Goal: Task Accomplishment & Management: Manage account settings

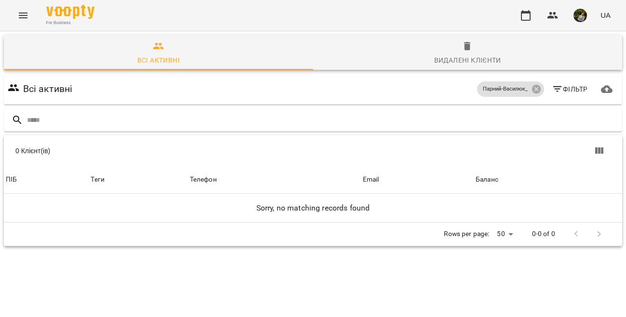
click at [24, 17] on icon "Menu" at bounding box center [23, 16] width 9 height 6
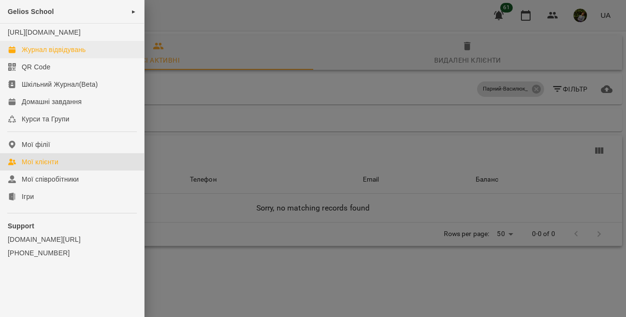
click at [42, 54] on div "Журнал відвідувань" at bounding box center [54, 50] width 64 height 10
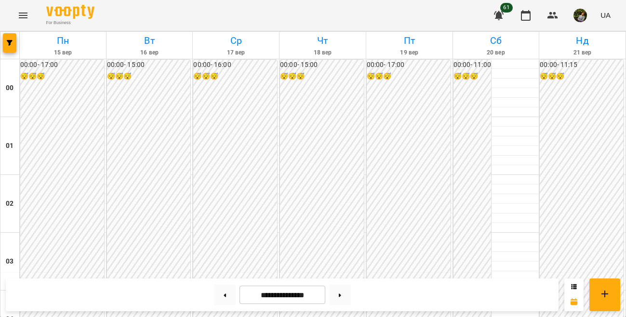
scroll to position [934, 0]
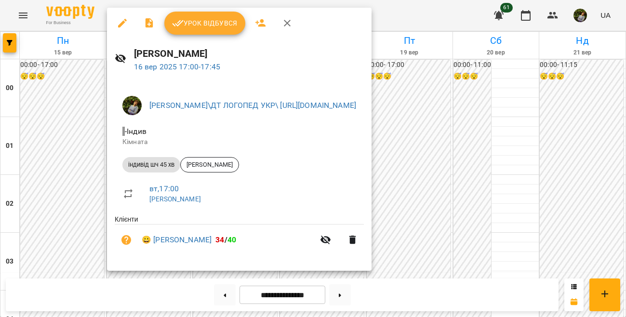
click at [63, 158] on div at bounding box center [313, 158] width 626 height 317
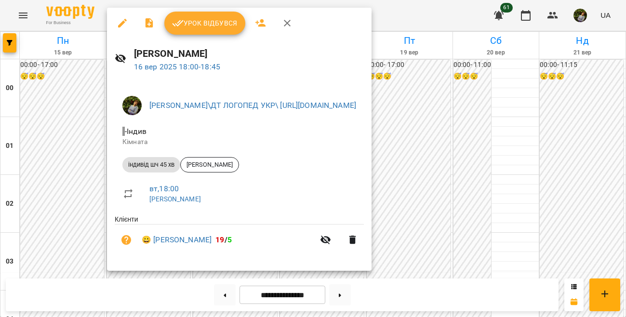
click at [43, 154] on div at bounding box center [313, 158] width 626 height 317
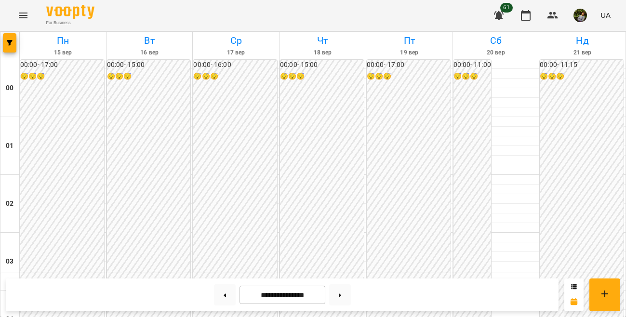
scroll to position [1048, 0]
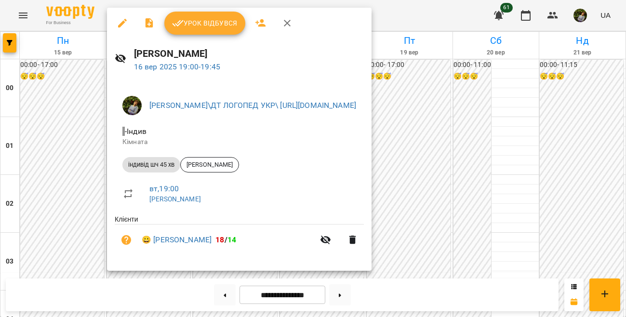
click at [62, 164] on div at bounding box center [313, 158] width 626 height 317
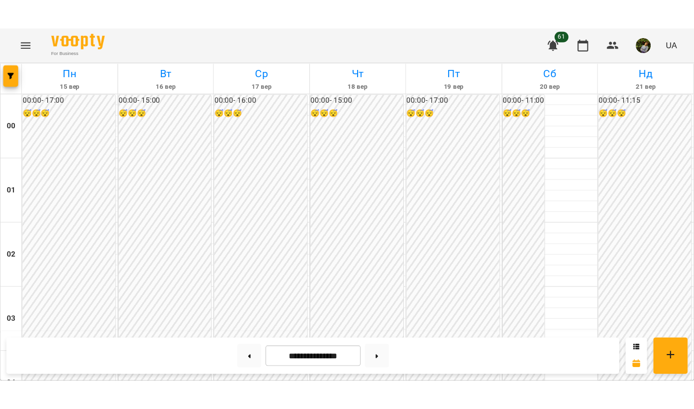
scroll to position [899, 0]
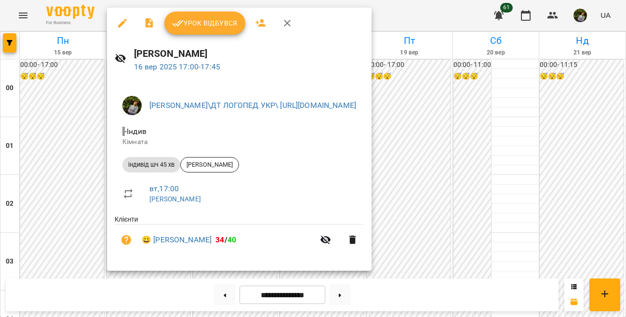
click at [62, 190] on div at bounding box center [313, 158] width 626 height 317
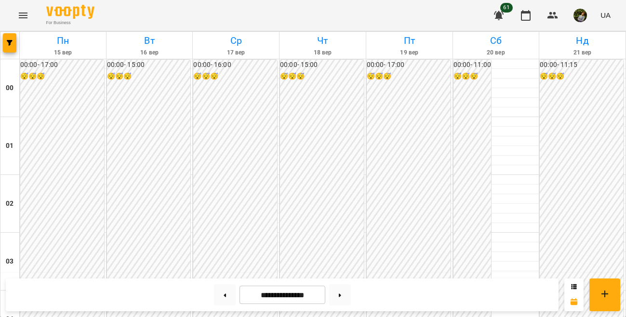
click at [23, 21] on icon "Menu" at bounding box center [23, 16] width 12 height 12
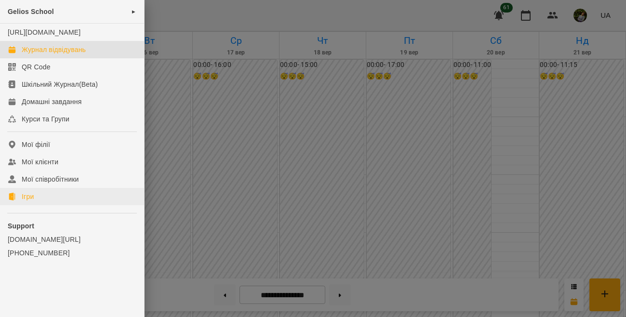
click at [38, 205] on link "Ігри" at bounding box center [72, 196] width 144 height 17
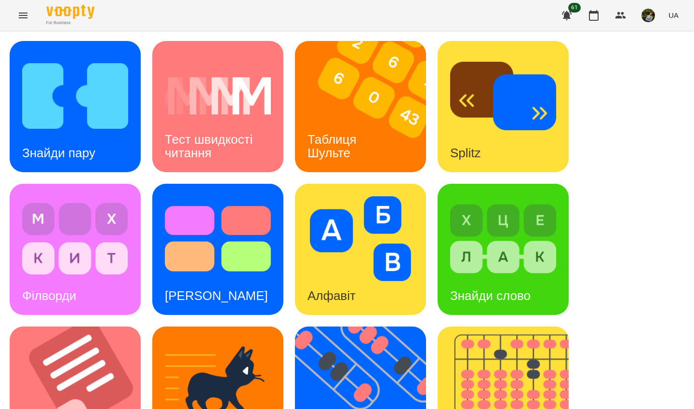
click at [346, 138] on h3 "Таблиця Шульте" at bounding box center [334, 145] width 53 height 27
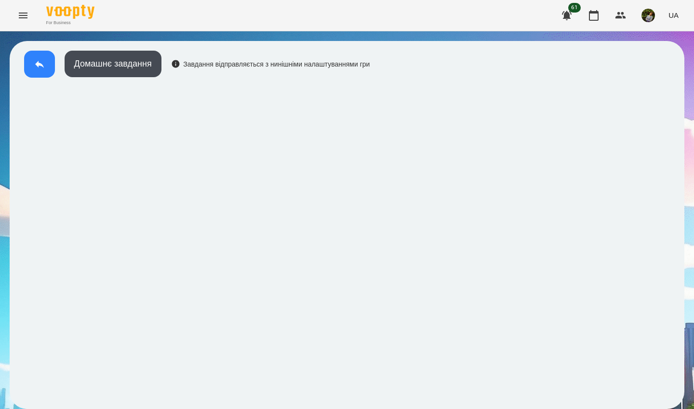
click at [41, 67] on icon at bounding box center [40, 64] width 12 height 12
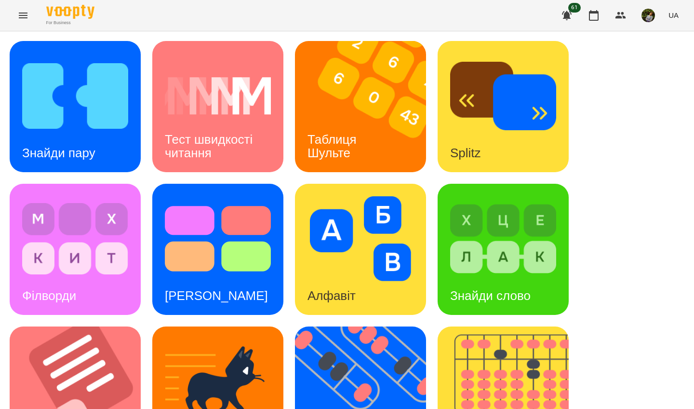
click at [335, 141] on h3 "Таблиця Шульте" at bounding box center [334, 145] width 53 height 27
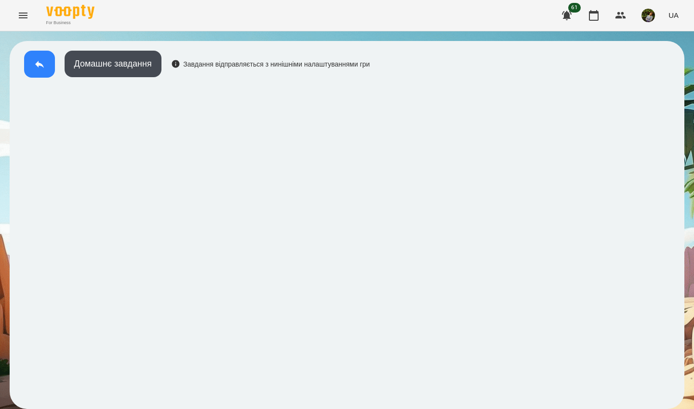
click at [40, 68] on icon at bounding box center [40, 64] width 12 height 12
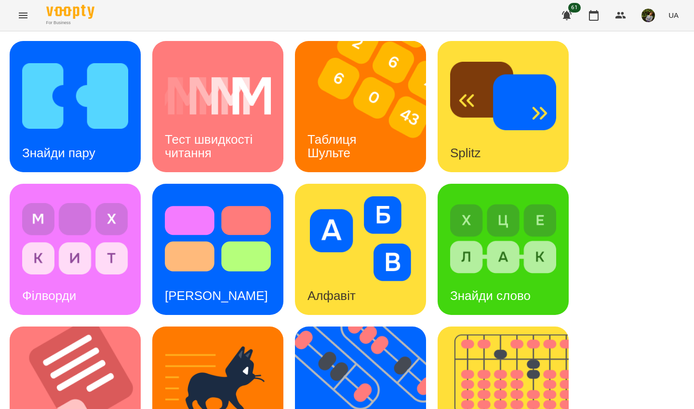
scroll to position [317, 0]
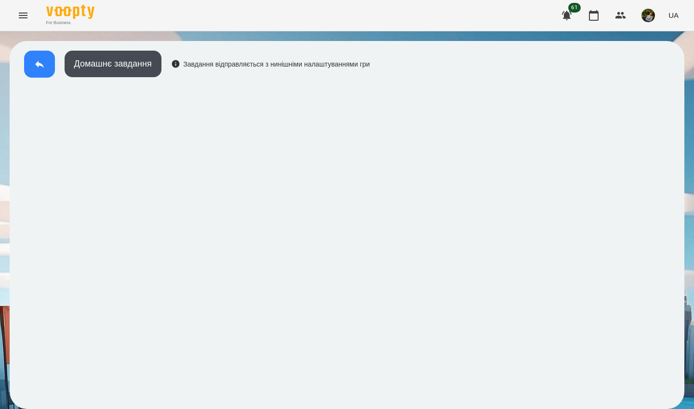
click at [40, 71] on button at bounding box center [39, 64] width 31 height 27
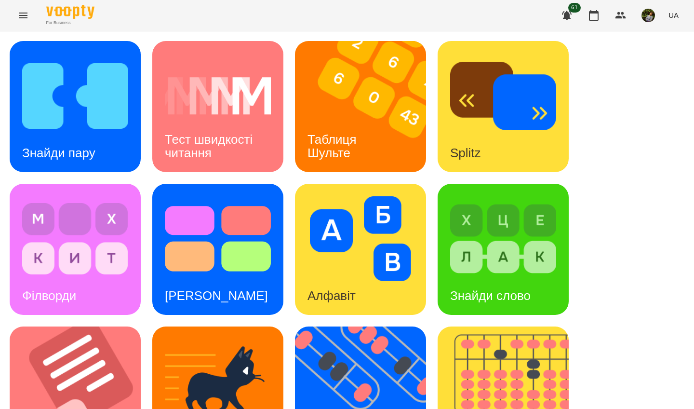
click at [95, 177] on div "Знайди пару Тест швидкості читання Таблиця Шульте Splitz Філворди Тест Струпа А…" at bounding box center [347, 392] width 675 height 702
click at [110, 157] on div "Знайди пару" at bounding box center [75, 106] width 131 height 131
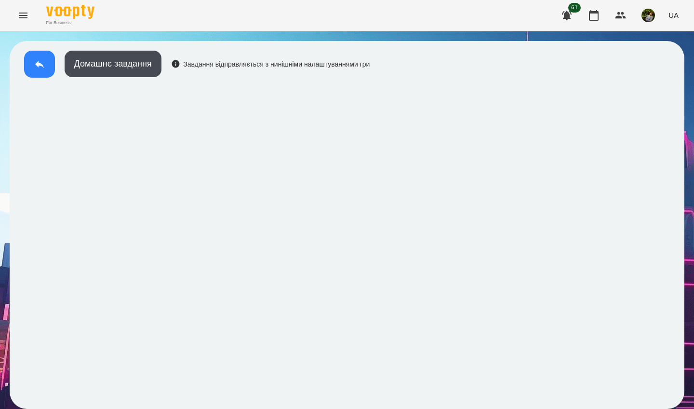
click at [39, 59] on icon at bounding box center [40, 64] width 12 height 12
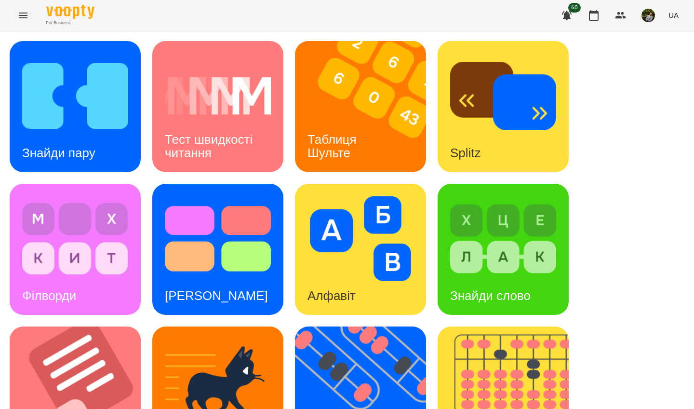
click at [361, 155] on div "Таблиця Шульте" at bounding box center [334, 147] width 78 height 52
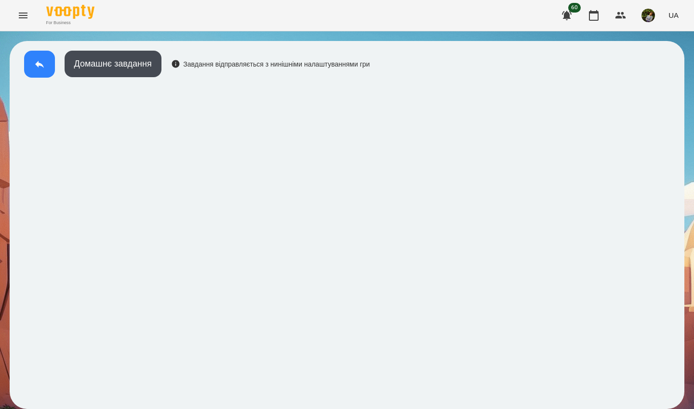
click at [34, 65] on icon at bounding box center [40, 64] width 12 height 12
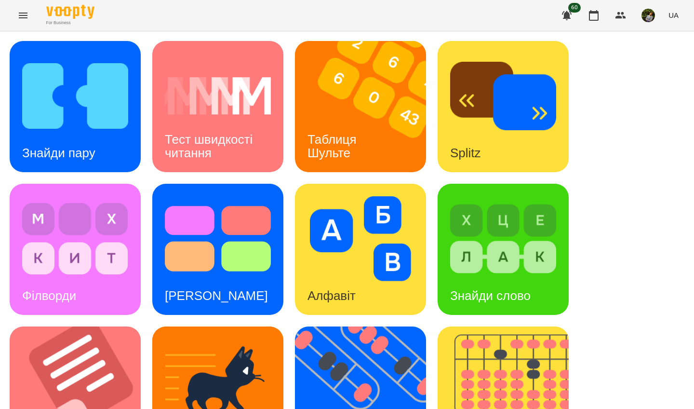
scroll to position [322, 0]
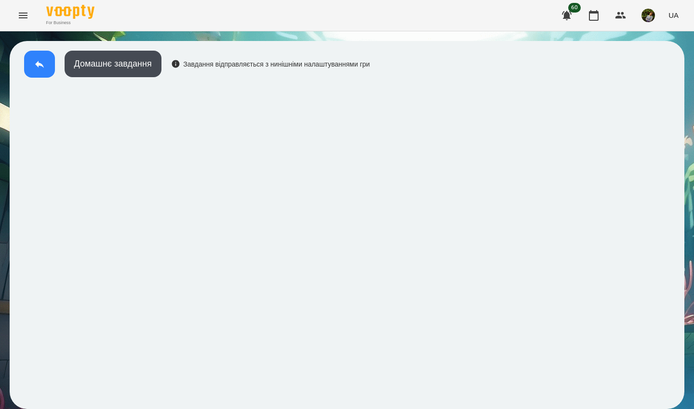
click at [33, 59] on button at bounding box center [39, 64] width 31 height 27
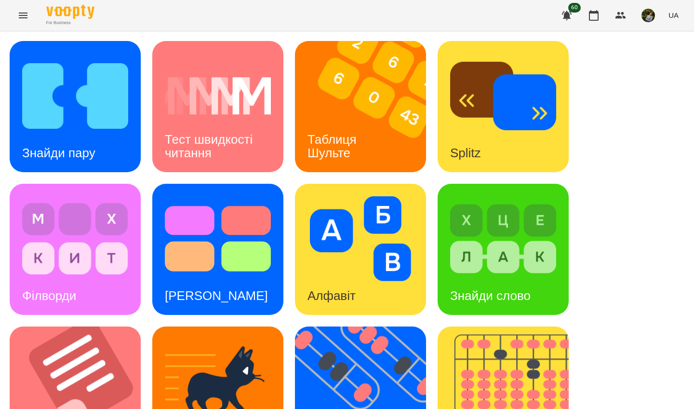
click at [120, 163] on div "Знайди пару" at bounding box center [75, 106] width 131 height 131
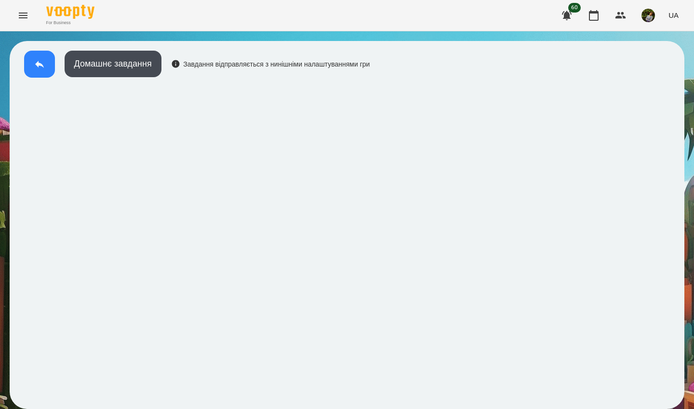
click at [38, 64] on icon at bounding box center [39, 64] width 9 height 7
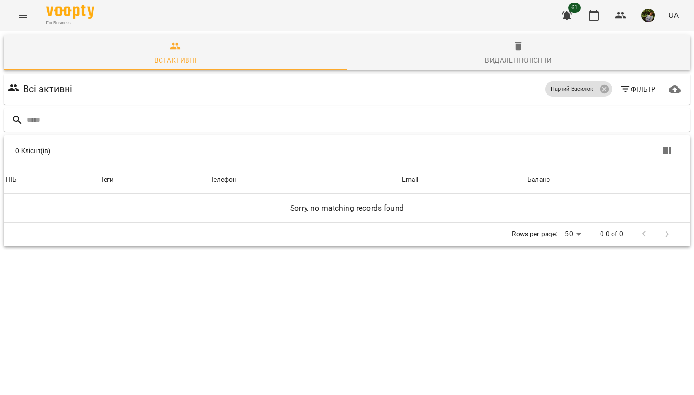
click at [22, 13] on icon "Menu" at bounding box center [23, 16] width 9 height 6
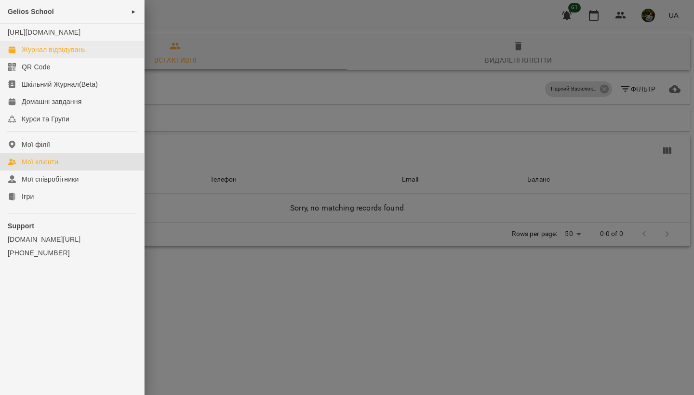
click at [47, 54] on div "Журнал відвідувань" at bounding box center [54, 50] width 64 height 10
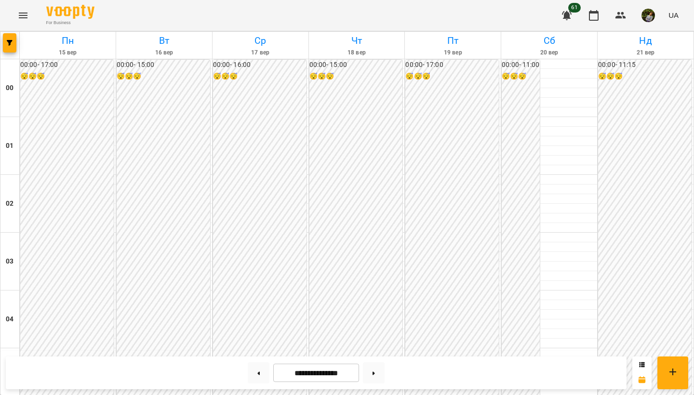
scroll to position [856, 0]
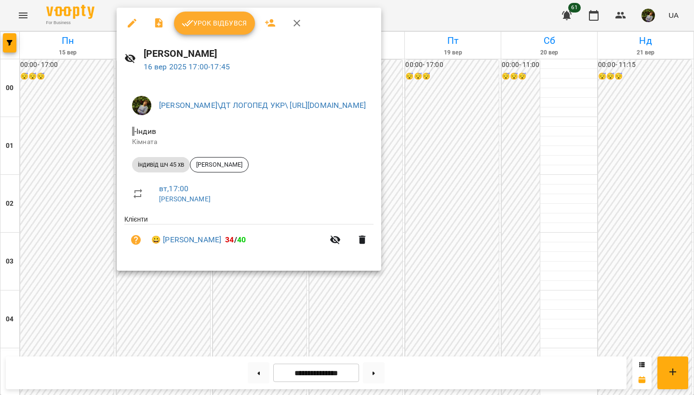
click at [225, 26] on span "Урок відбувся" at bounding box center [215, 23] width 66 height 12
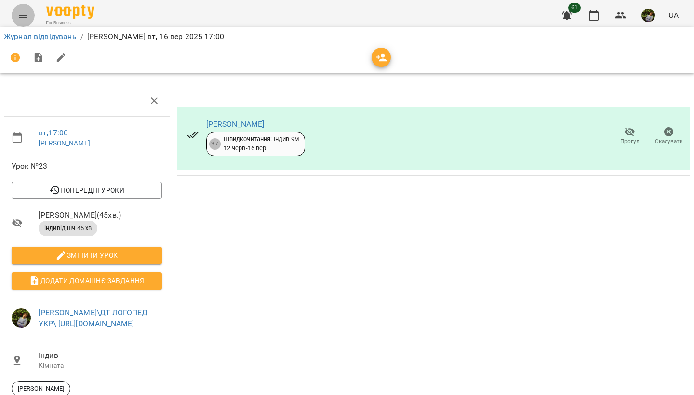
click at [25, 15] on icon "Menu" at bounding box center [23, 16] width 12 height 12
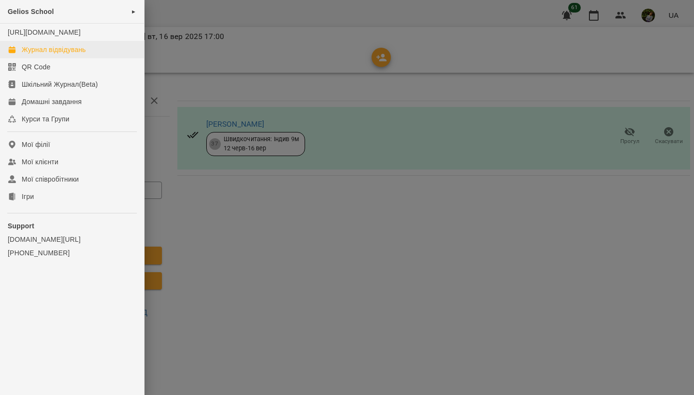
click at [47, 54] on div "Журнал відвідувань" at bounding box center [54, 50] width 64 height 10
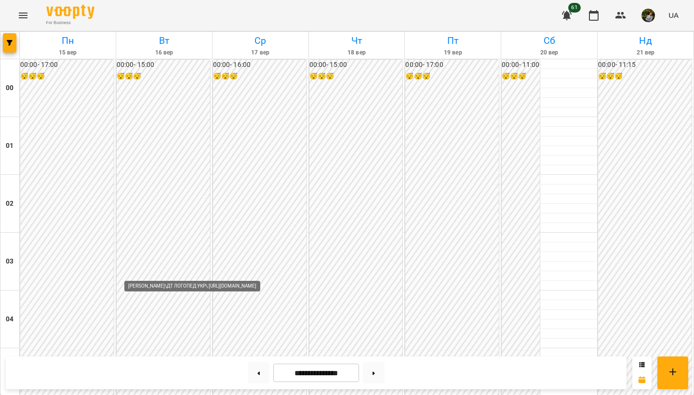
scroll to position [916, 0]
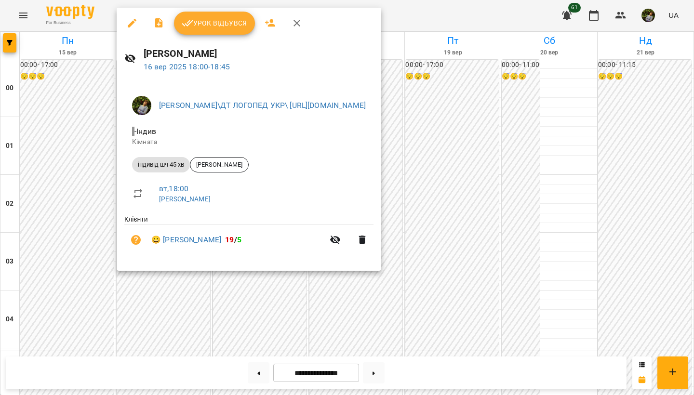
click at [252, 288] on div at bounding box center [347, 197] width 694 height 395
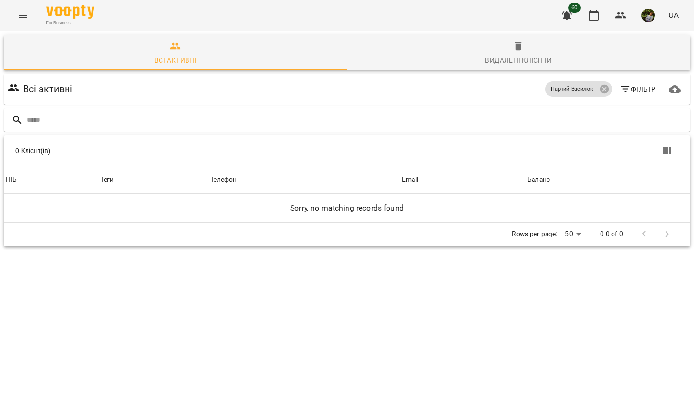
click at [22, 21] on button "Menu" at bounding box center [23, 15] width 23 height 23
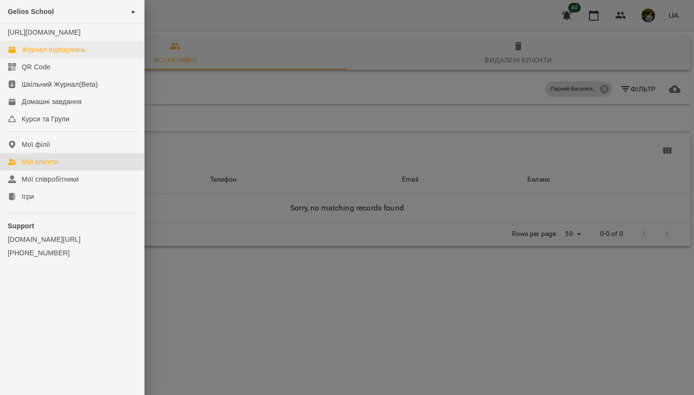
click at [62, 54] on div "Журнал відвідувань" at bounding box center [54, 50] width 64 height 10
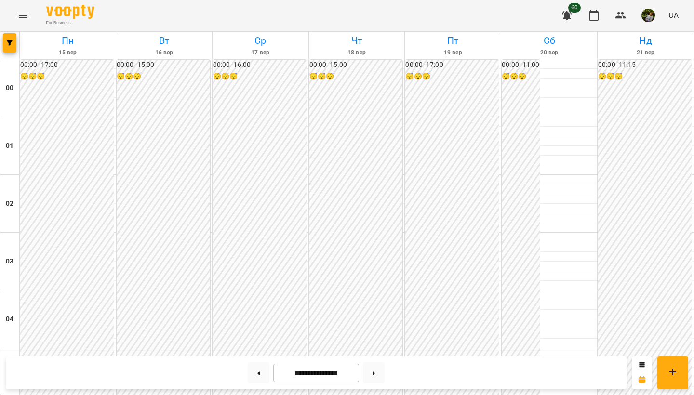
scroll to position [921, 0]
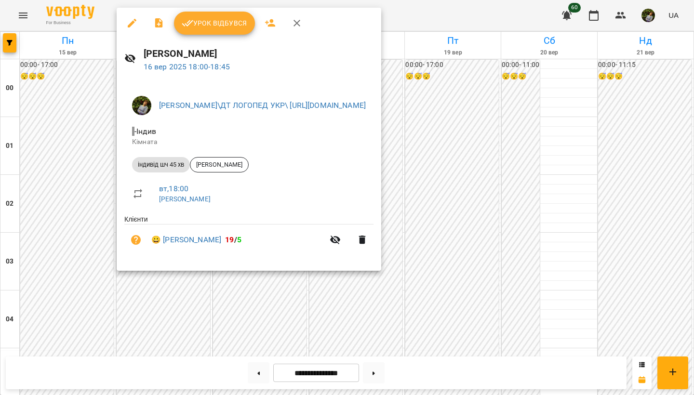
click at [234, 30] on button "Урок відбувся" at bounding box center [214, 23] width 81 height 23
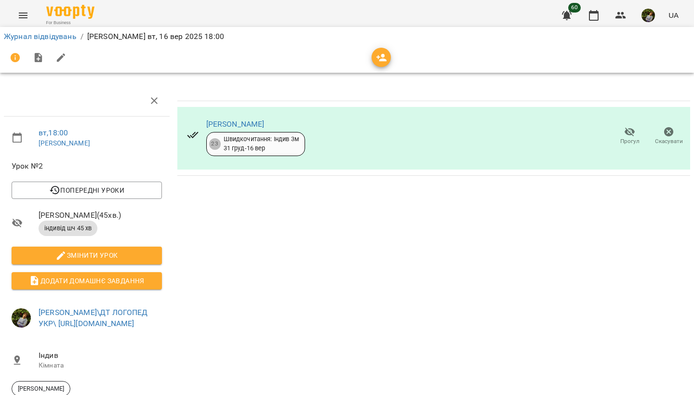
click at [27, 14] on icon "Menu" at bounding box center [23, 16] width 12 height 12
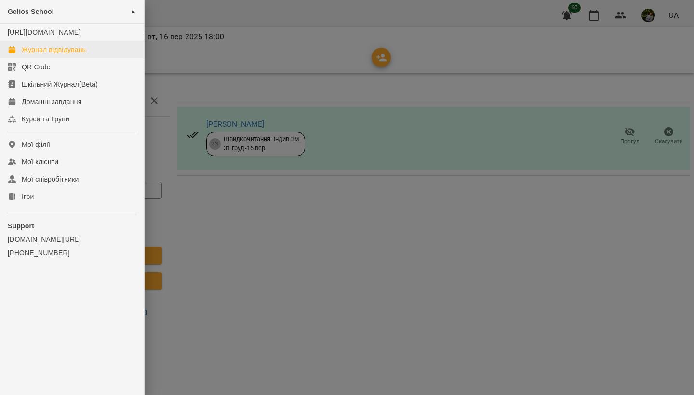
click at [38, 54] on div "Журнал відвідувань" at bounding box center [54, 50] width 64 height 10
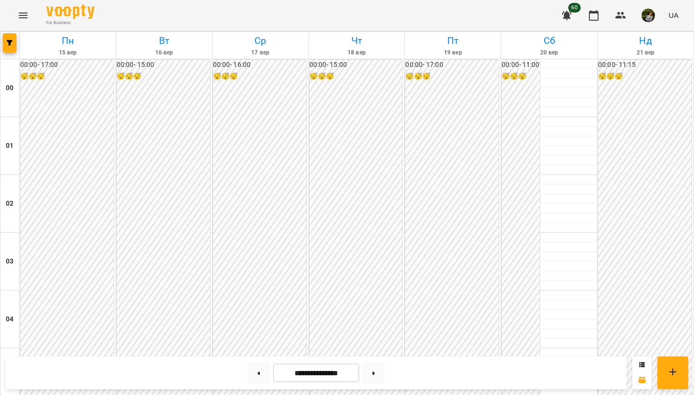
scroll to position [536, 0]
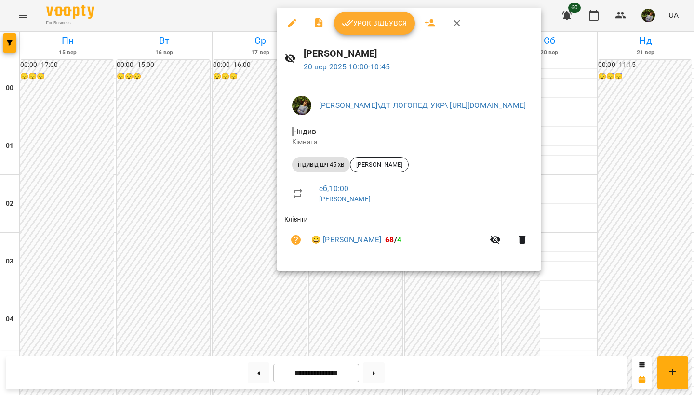
click at [666, 334] on div at bounding box center [347, 197] width 694 height 395
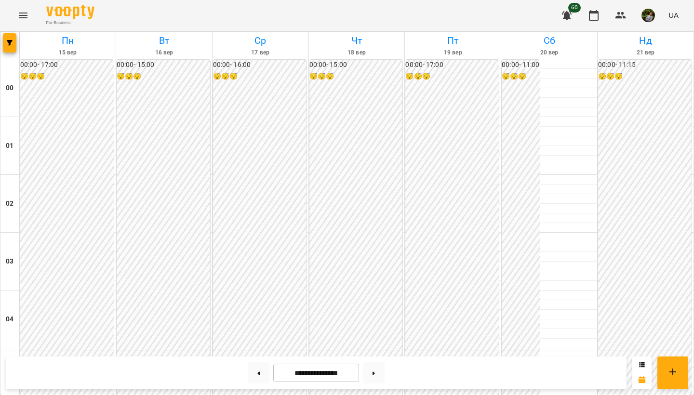
scroll to position [705, 0]
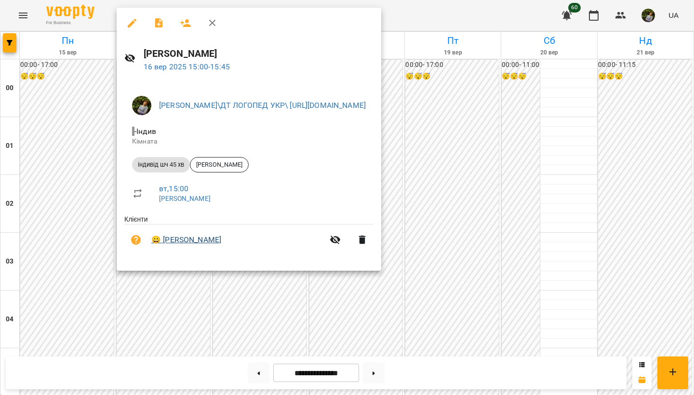
click at [193, 240] on link "😀 Ґлухан Марат" at bounding box center [186, 240] width 70 height 12
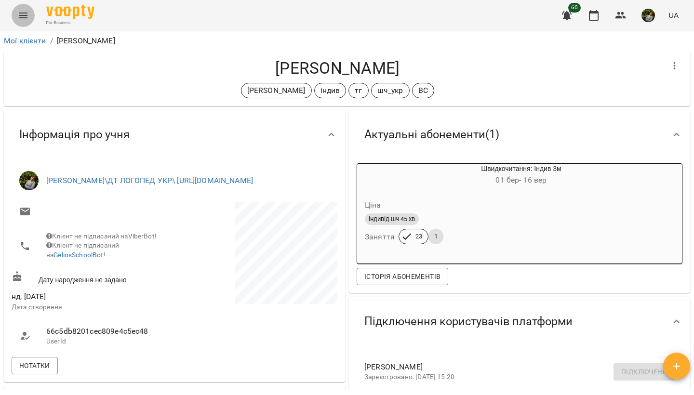
click at [25, 19] on icon "Menu" at bounding box center [23, 16] width 12 height 12
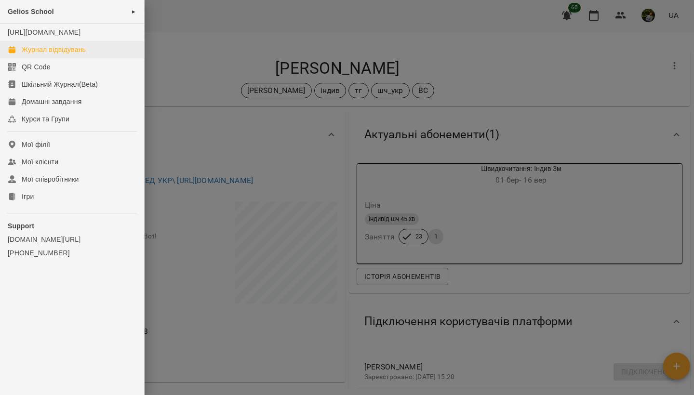
click at [38, 54] on div "Журнал відвідувань" at bounding box center [54, 50] width 64 height 10
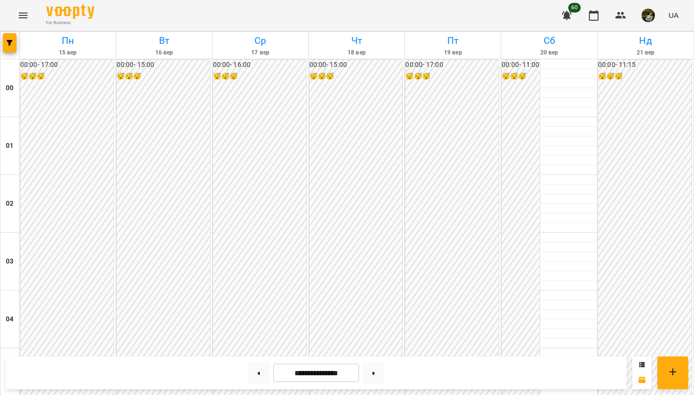
scroll to position [734, 0]
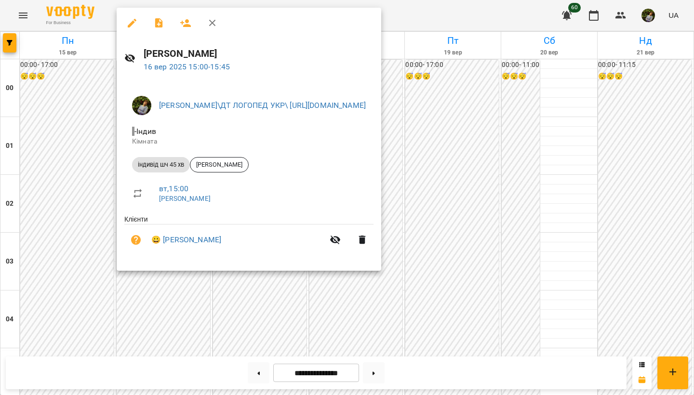
click at [170, 299] on div at bounding box center [347, 197] width 694 height 395
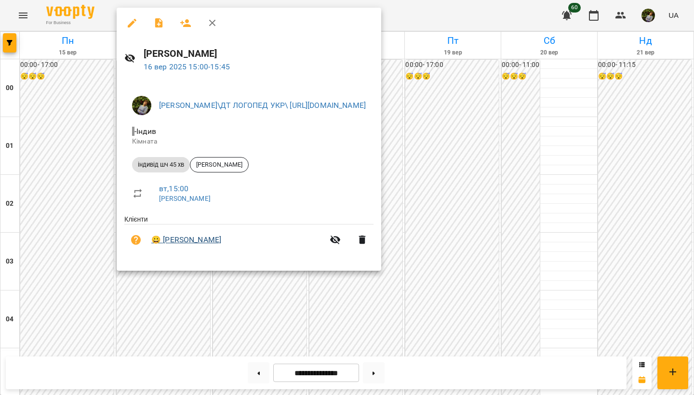
click at [204, 239] on link "😀 Ґлухан Марат" at bounding box center [186, 240] width 70 height 12
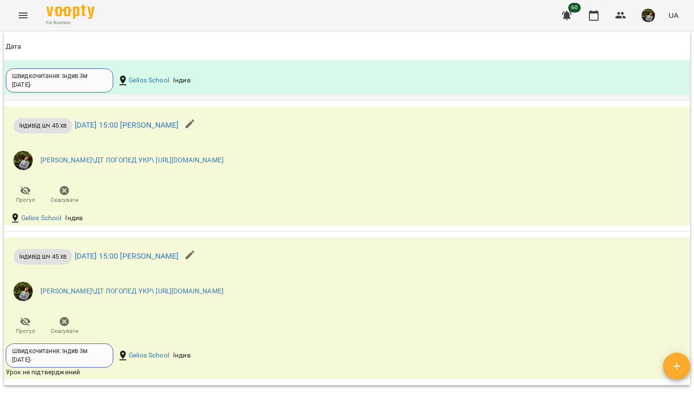
scroll to position [1000, 0]
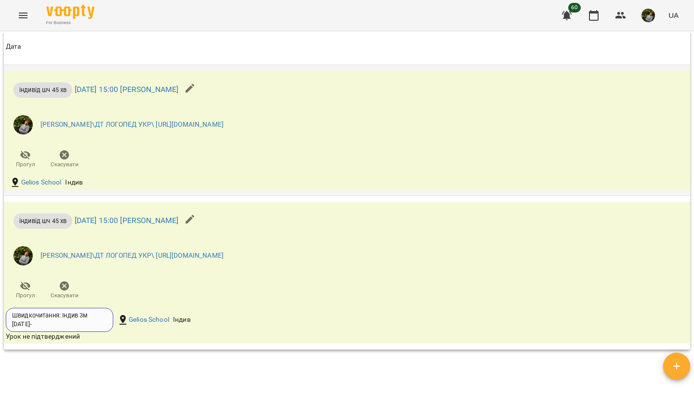
click at [196, 94] on icon "button" at bounding box center [190, 88] width 12 height 12
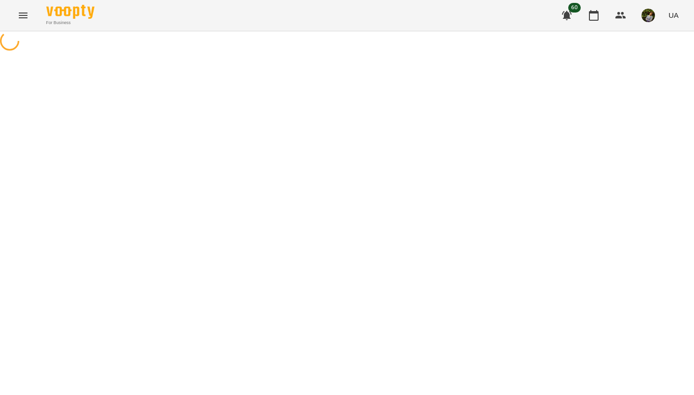
select select "**********"
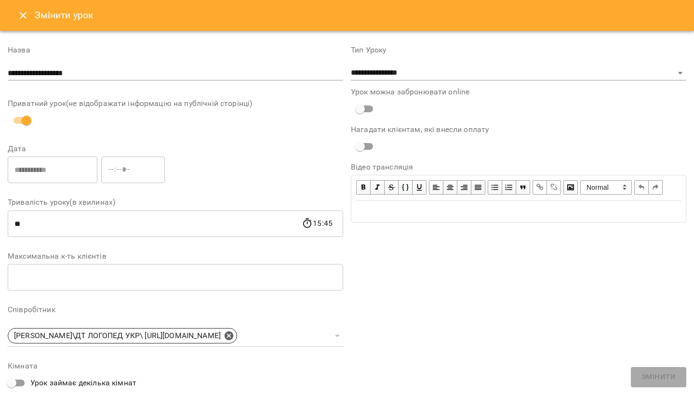
click at [26, 21] on icon "Close" at bounding box center [23, 16] width 12 height 12
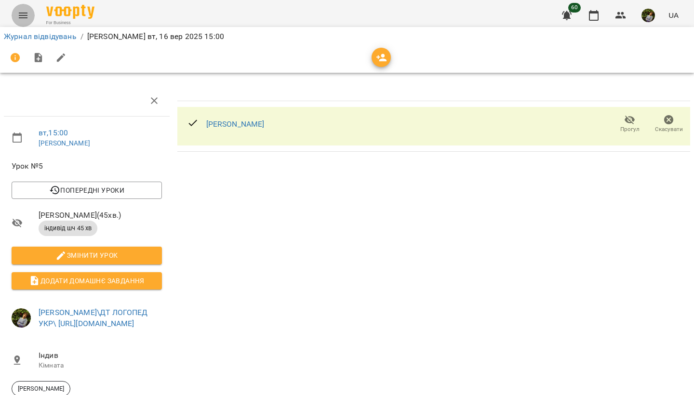
click at [22, 14] on icon "Menu" at bounding box center [23, 16] width 12 height 12
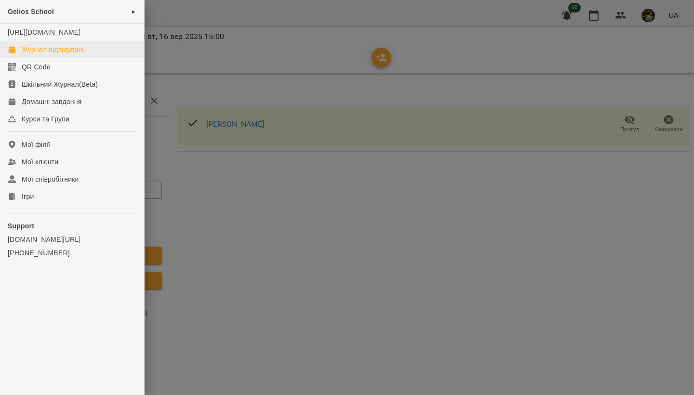
click at [31, 54] on div "Журнал відвідувань" at bounding box center [54, 50] width 64 height 10
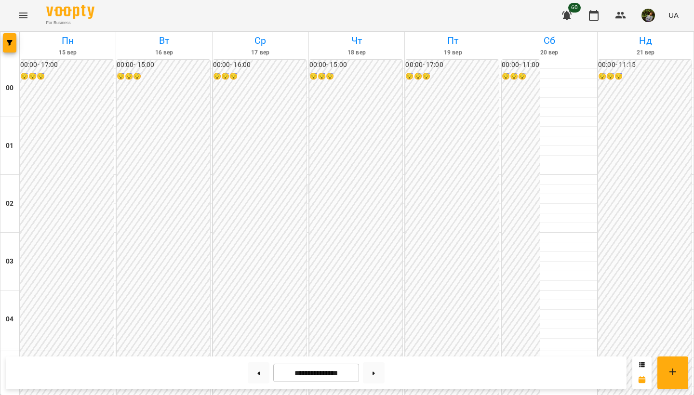
scroll to position [965, 0]
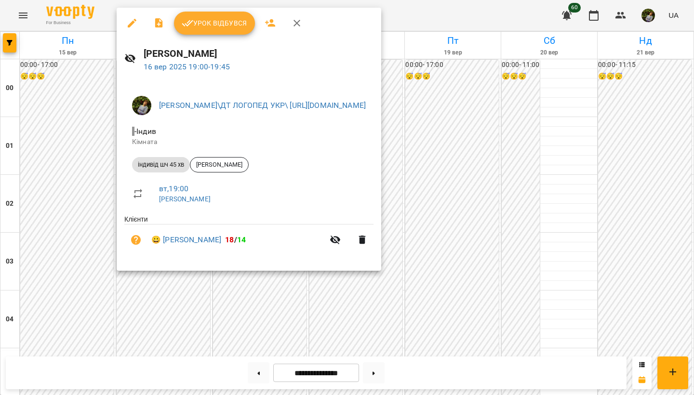
click at [81, 183] on div at bounding box center [347, 197] width 694 height 395
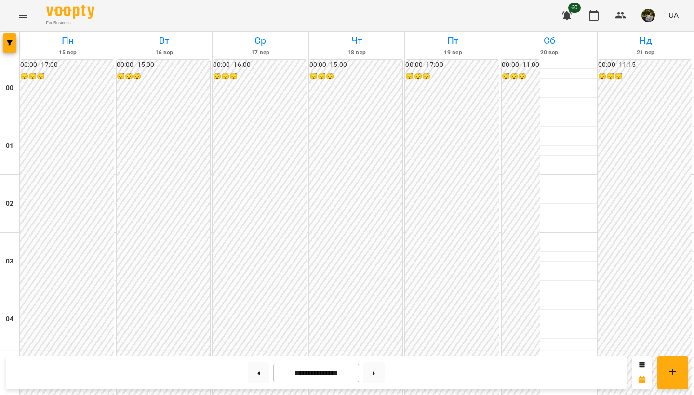
scroll to position [966, 0]
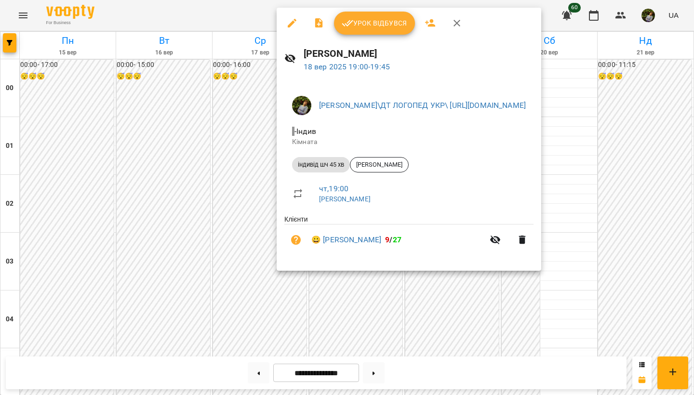
click at [238, 213] on div at bounding box center [347, 197] width 694 height 395
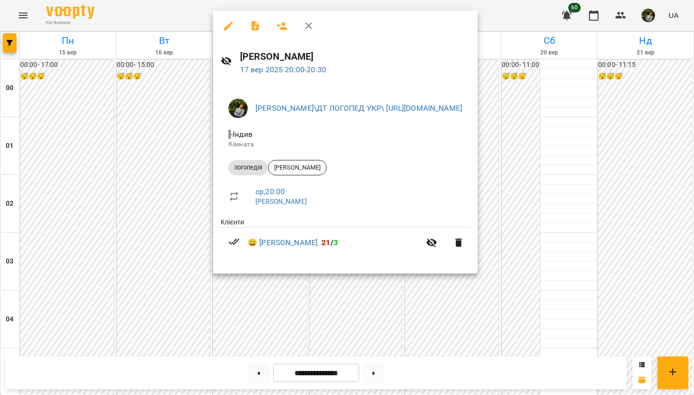
click at [168, 235] on div at bounding box center [347, 197] width 694 height 395
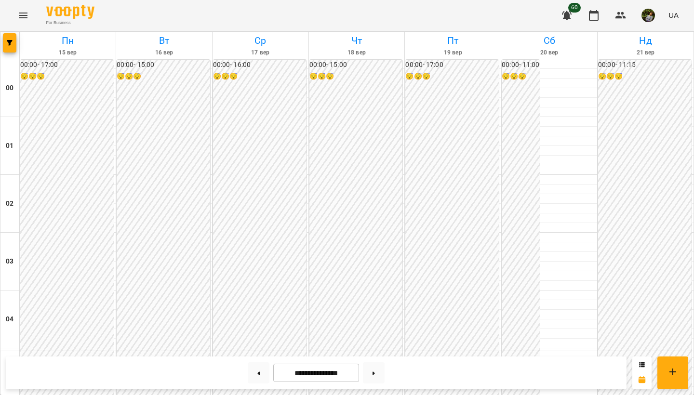
scroll to position [1096, 0]
